Goal: Transaction & Acquisition: Purchase product/service

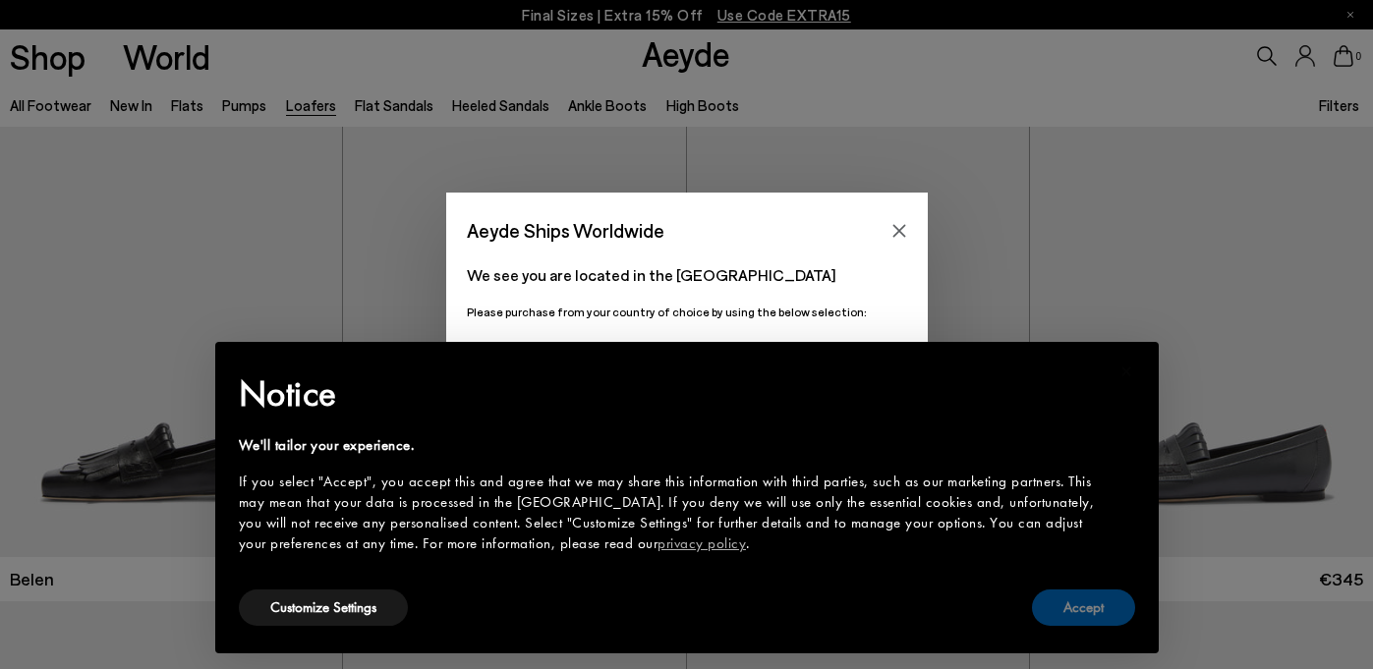
click at [1073, 608] on button "Accept" at bounding box center [1083, 608] width 103 height 36
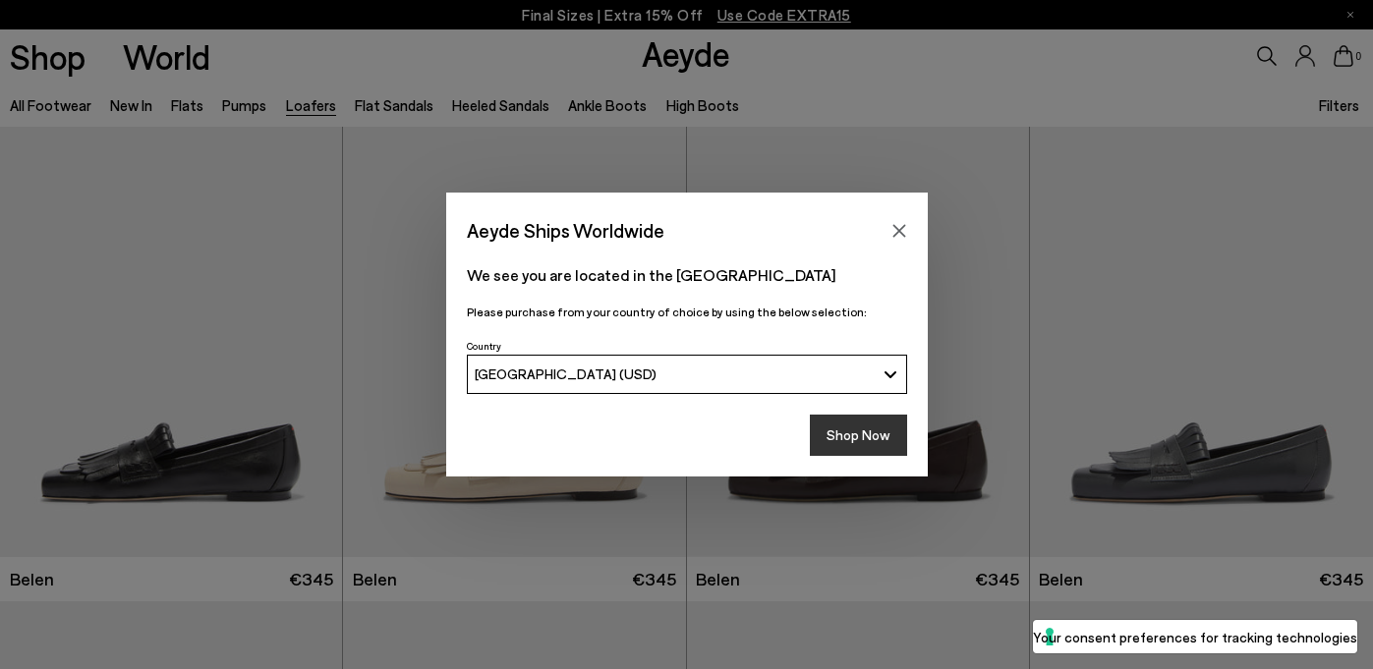
click at [853, 439] on button "Shop Now" at bounding box center [858, 435] width 97 height 41
click at [844, 437] on button "Shop Now" at bounding box center [858, 435] width 97 height 41
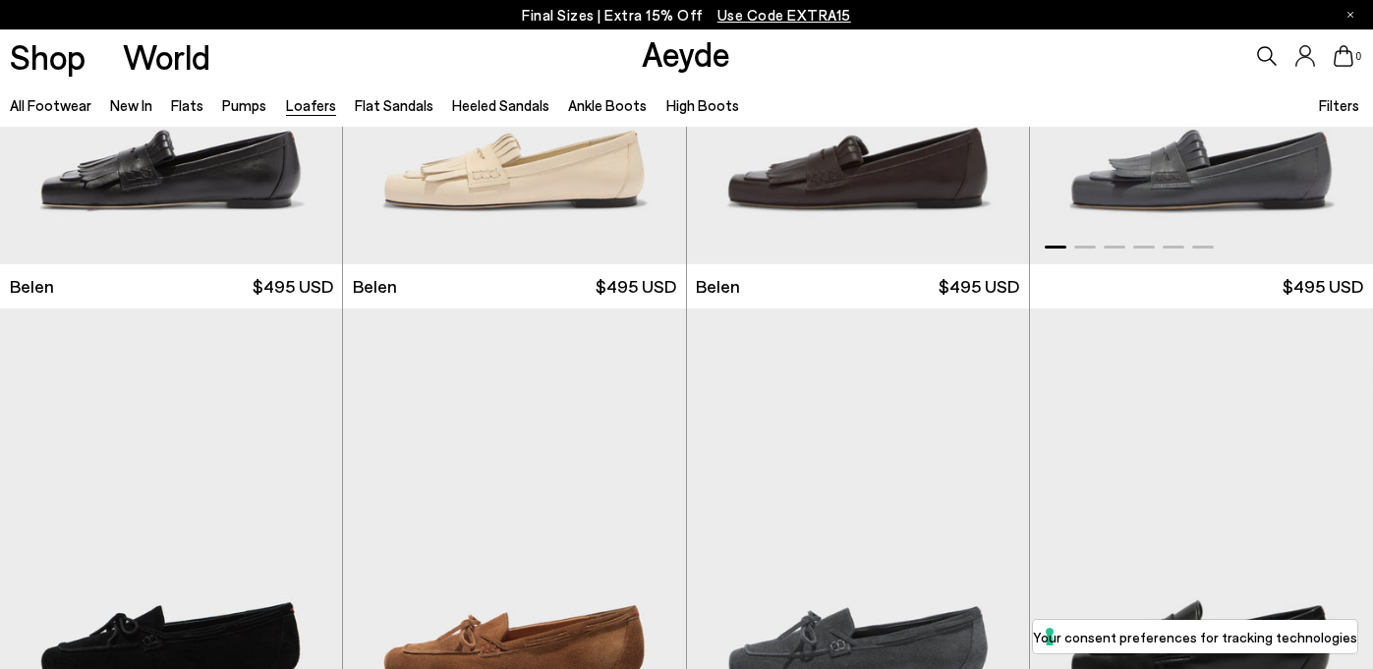
scroll to position [240, 0]
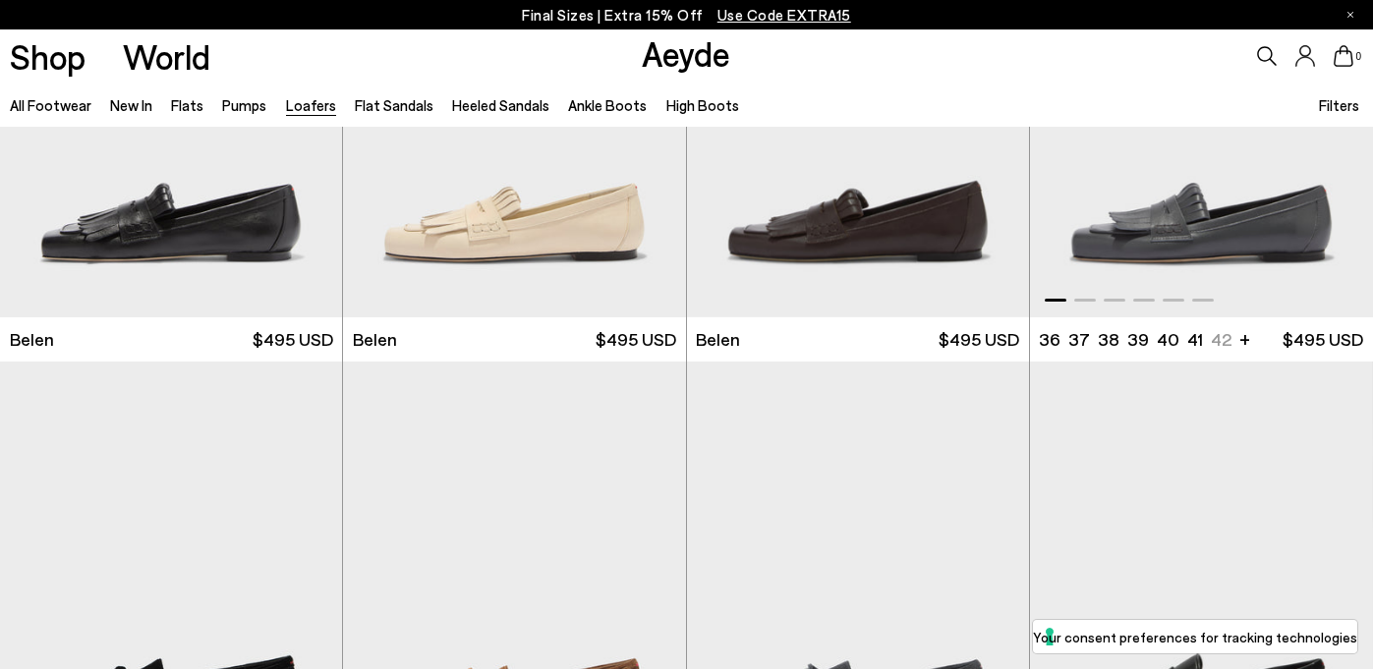
click at [1167, 207] on img "1 / 6" at bounding box center [1201, 102] width 343 height 430
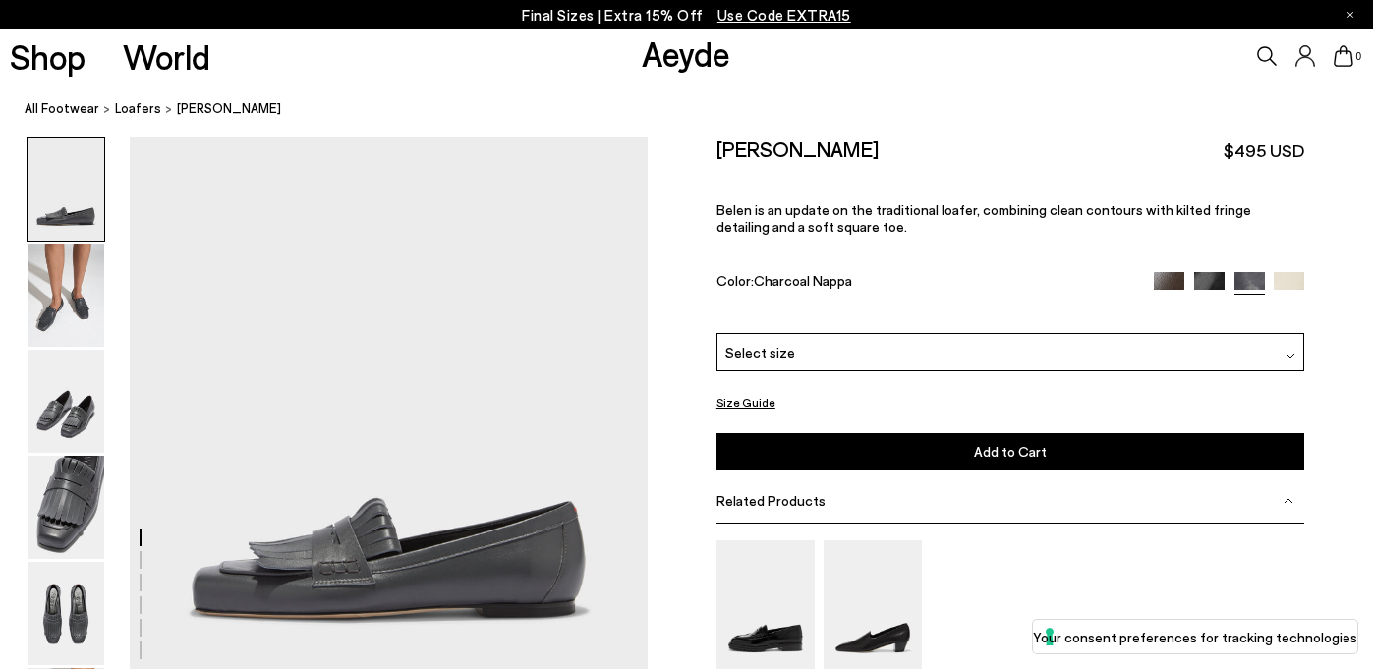
scroll to position [132, 0]
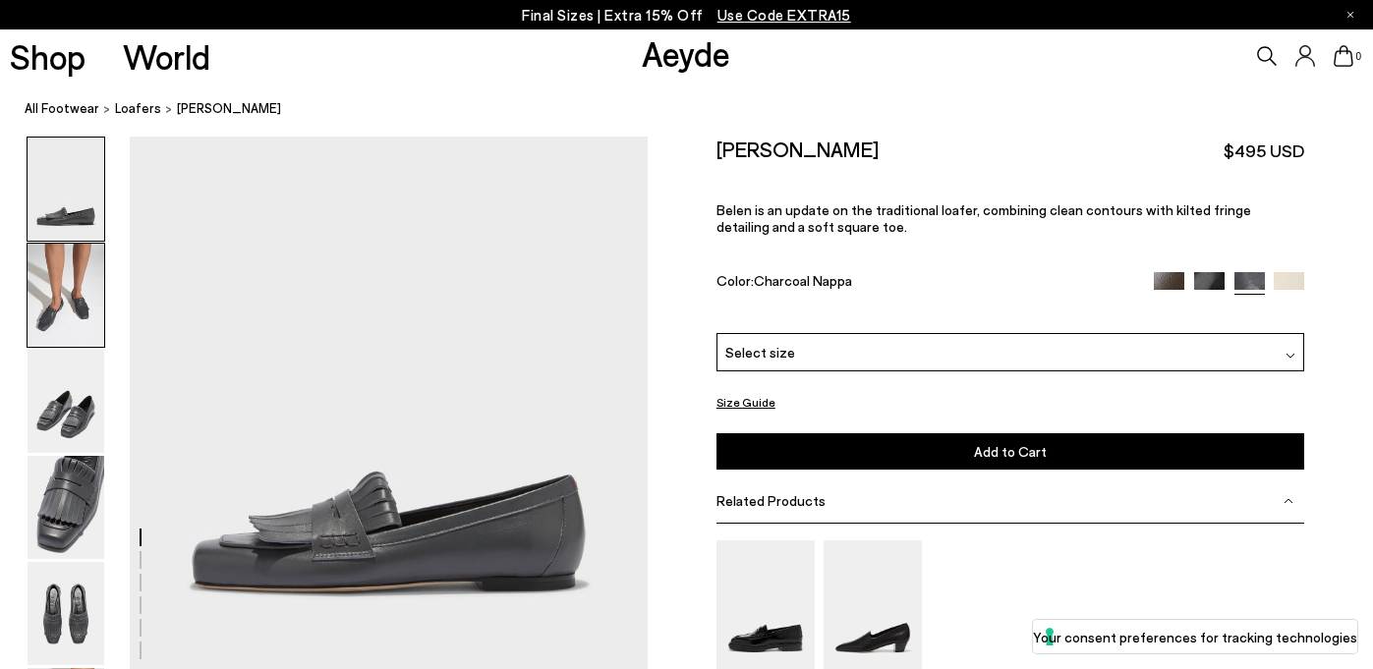
click at [60, 299] on img at bounding box center [66, 295] width 77 height 103
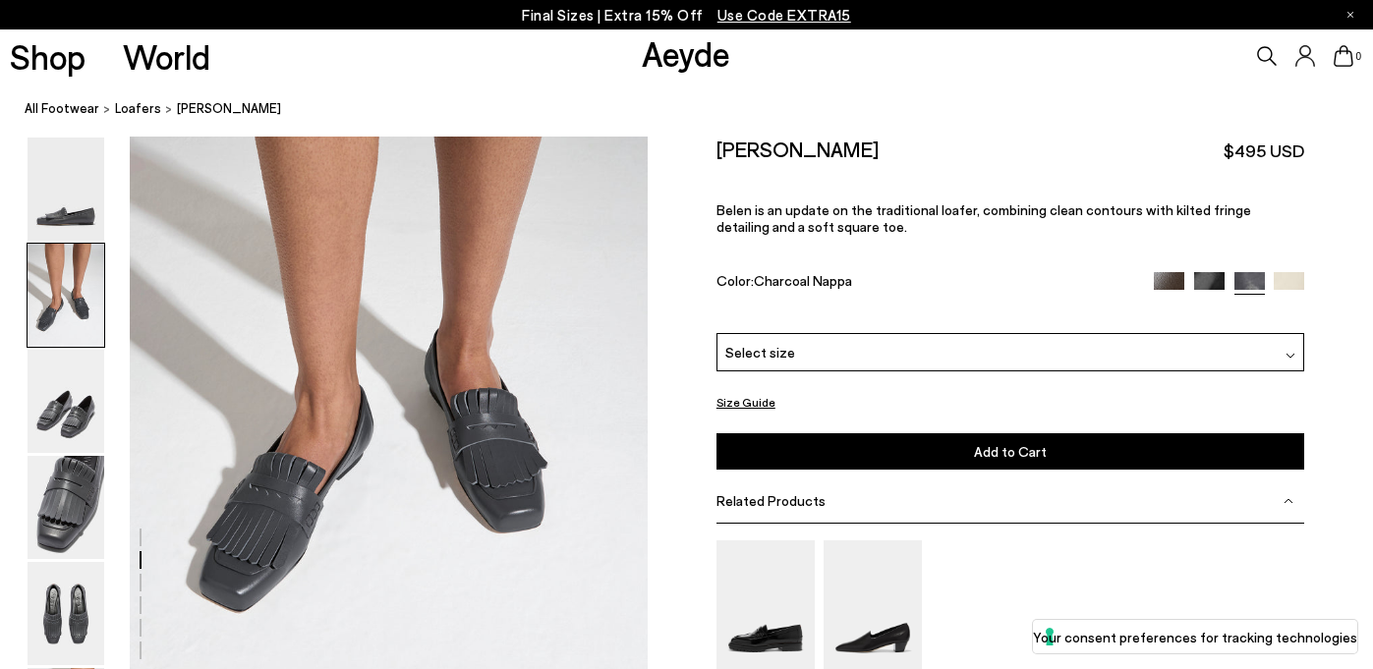
scroll to position [812, 0]
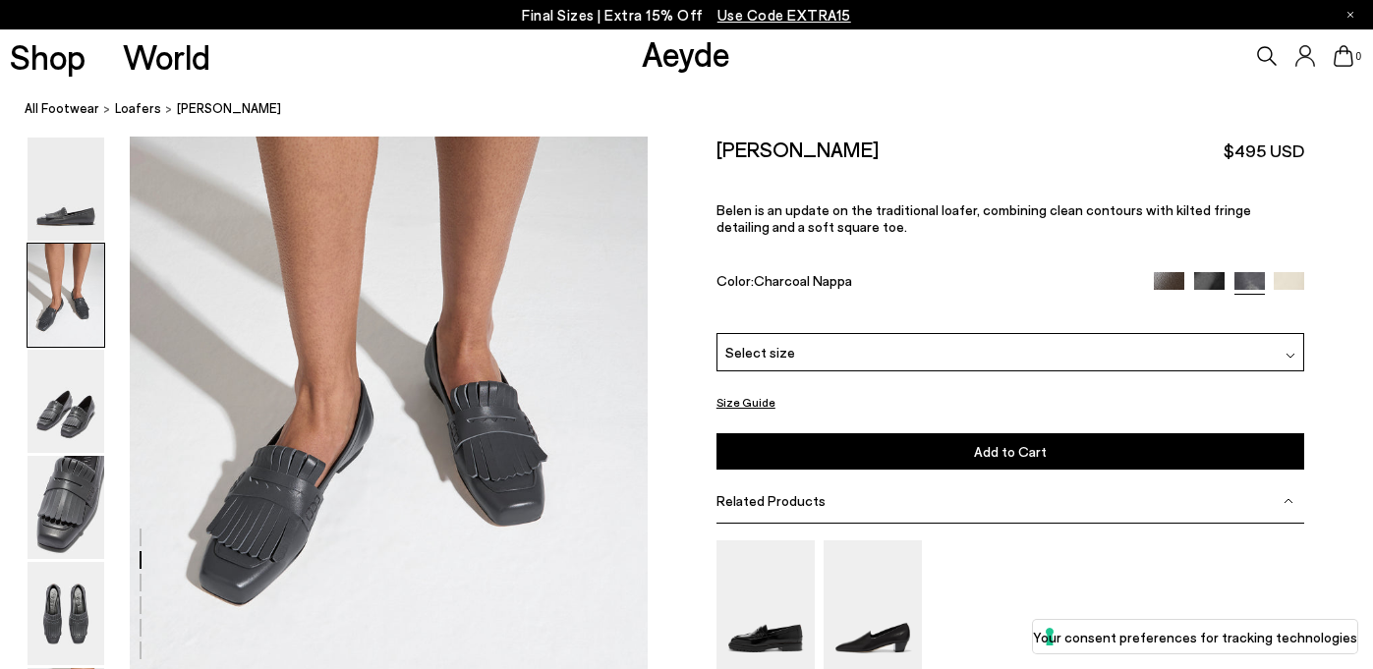
drag, startPoint x: 629, startPoint y: 34, endPoint x: 942, endPoint y: 169, distance: 341.1
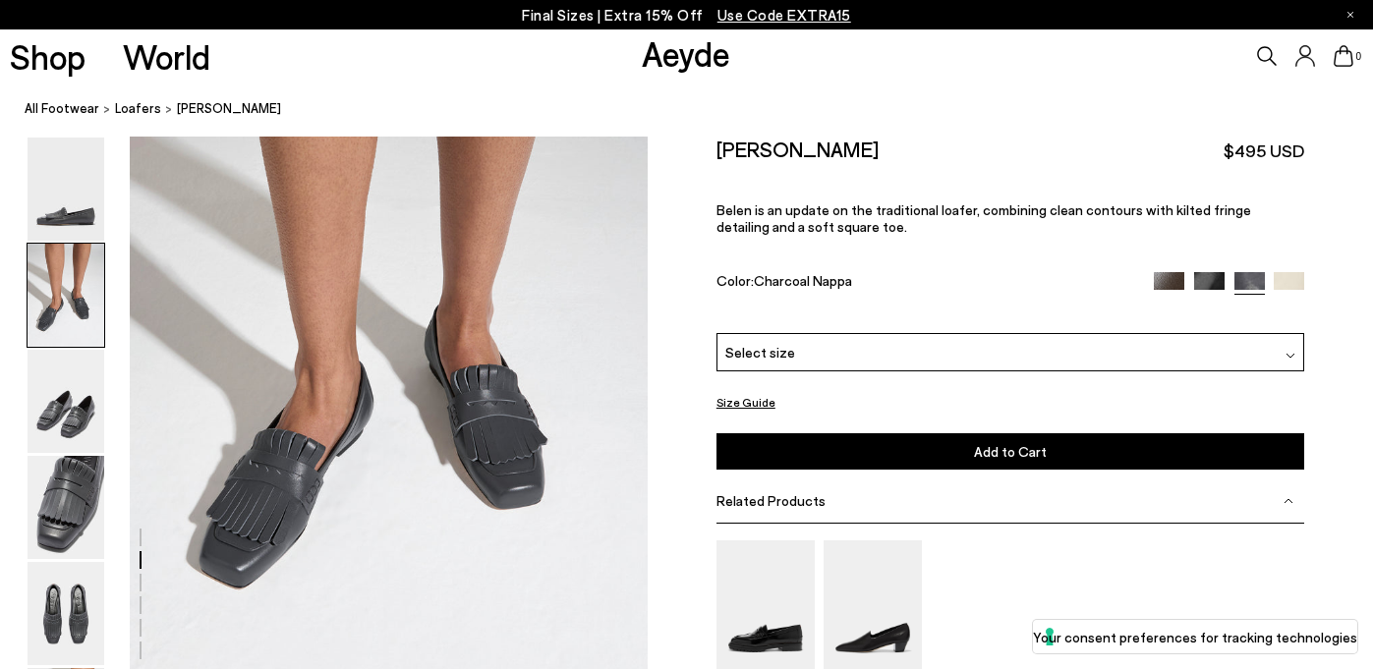
scroll to position [829, 0]
